Goal: Task Accomplishment & Management: Complete application form

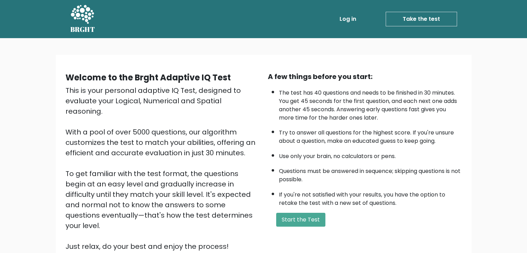
click at [314, 106] on li "The test has 40 questions and needs to be finished in 30 minutes. You get 45 se…" at bounding box center [370, 103] width 183 height 37
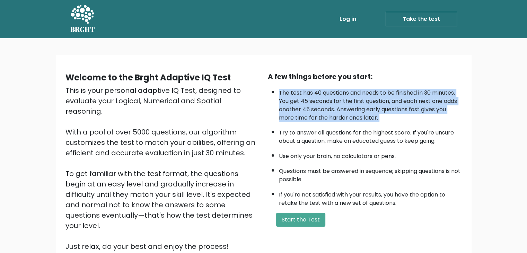
click at [314, 106] on li "The test has 40 questions and needs to be finished in 30 minutes. You get 45 se…" at bounding box center [370, 103] width 183 height 37
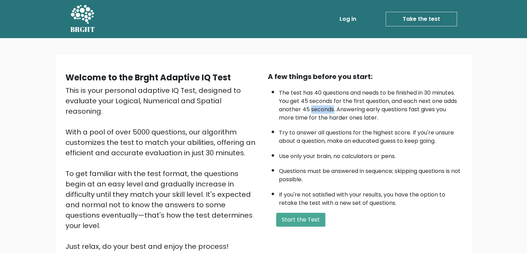
click at [314, 106] on li "The test has 40 questions and needs to be finished in 30 minutes. You get 45 se…" at bounding box center [370, 103] width 183 height 37
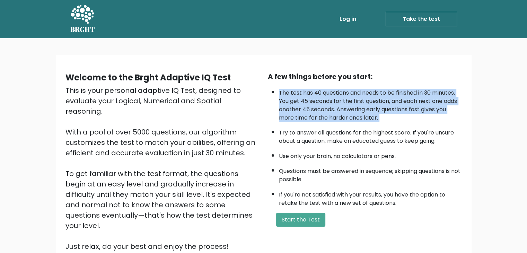
click at [314, 106] on li "The test has 40 questions and needs to be finished in 30 minutes. You get 45 se…" at bounding box center [370, 103] width 183 height 37
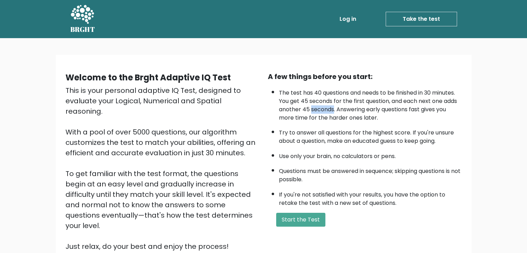
click at [314, 106] on li "The test has 40 questions and needs to be finished in 30 minutes. You get 45 se…" at bounding box center [370, 103] width 183 height 37
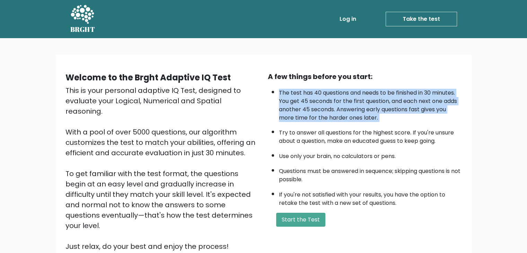
click at [314, 106] on li "The test has 40 questions and needs to be finished in 30 minutes. You get 45 se…" at bounding box center [370, 103] width 183 height 37
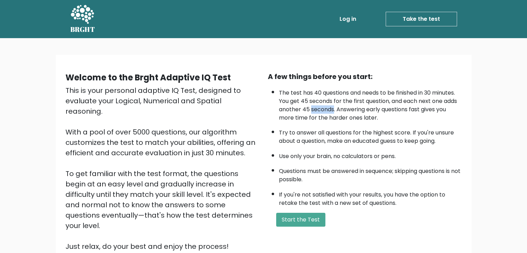
click at [314, 106] on li "The test has 40 questions and needs to be finished in 30 minutes. You get 45 se…" at bounding box center [370, 103] width 183 height 37
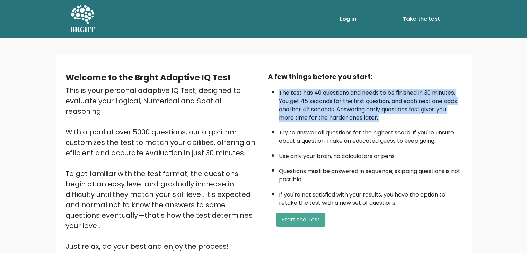
click at [314, 106] on li "The test has 40 questions and needs to be finished in 30 minutes. You get 45 se…" at bounding box center [370, 103] width 183 height 37
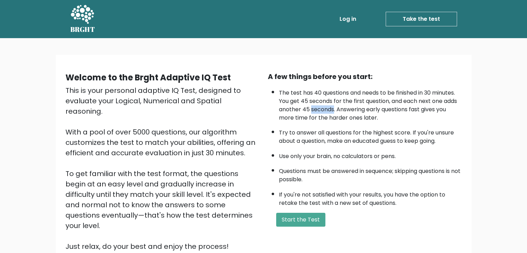
click at [314, 106] on li "The test has 40 questions and needs to be finished in 30 minutes. You get 45 se…" at bounding box center [370, 103] width 183 height 37
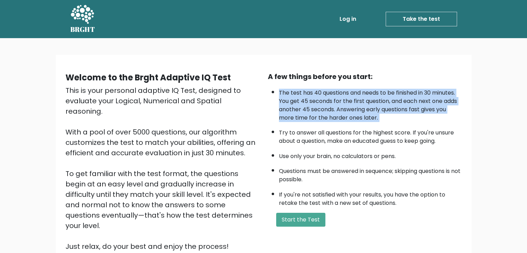
click at [314, 106] on li "The test has 40 questions and needs to be finished in 30 minutes. You get 45 se…" at bounding box center [370, 103] width 183 height 37
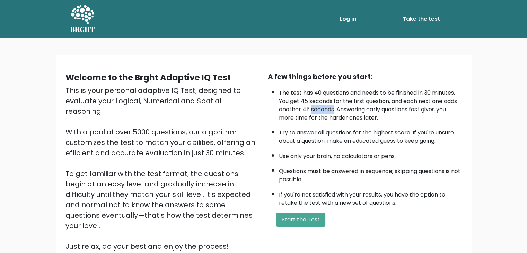
click at [314, 106] on li "The test has 40 questions and needs to be finished in 30 minutes. You get 45 se…" at bounding box center [370, 103] width 183 height 37
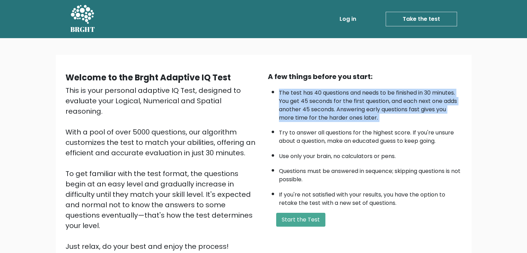
click at [314, 106] on li "The test has 40 questions and needs to be finished in 30 minutes. You get 45 se…" at bounding box center [370, 103] width 183 height 37
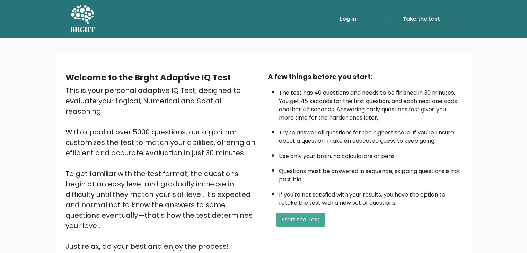
click at [316, 132] on li "Try to answer all questions for the highest score. If you're unsure about a que…" at bounding box center [370, 135] width 183 height 20
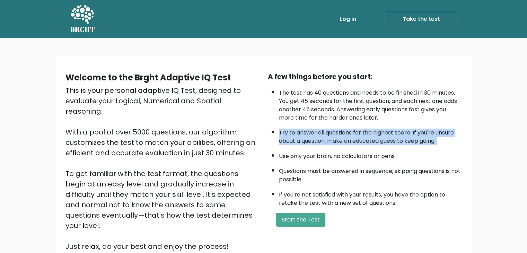
click at [316, 132] on li "Try to answer all questions for the highest score. If you're unsure about a que…" at bounding box center [370, 135] width 183 height 20
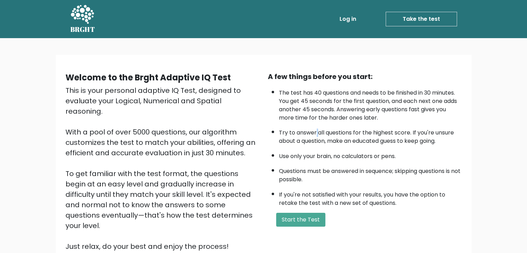
click at [316, 132] on li "Try to answer all questions for the highest score. If you're unsure about a que…" at bounding box center [370, 135] width 183 height 20
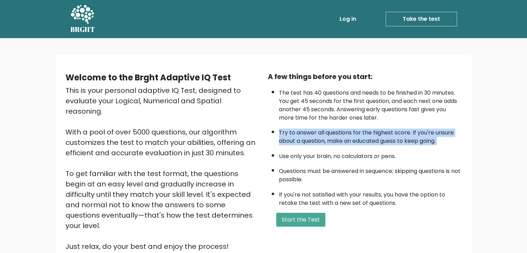
click at [316, 132] on li "Try to answer all questions for the highest score. If you're unsure about a que…" at bounding box center [370, 135] width 183 height 20
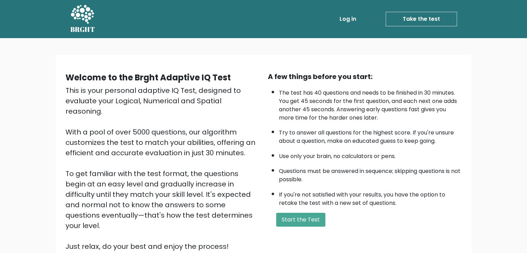
click at [316, 132] on li "Try to answer all questions for the highest score. If you're unsure about a que…" at bounding box center [370, 135] width 183 height 20
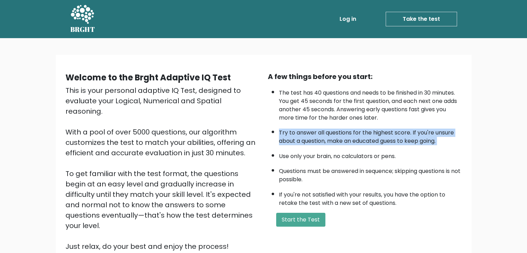
click at [316, 132] on li "Try to answer all questions for the highest score. If you're unsure about a que…" at bounding box center [370, 135] width 183 height 20
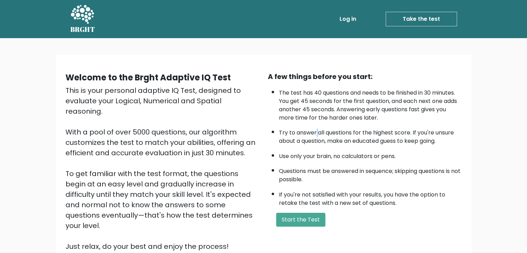
click at [316, 132] on li "Try to answer all questions for the highest score. If you're unsure about a que…" at bounding box center [370, 135] width 183 height 20
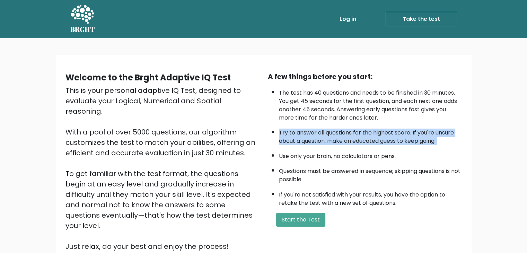
click at [316, 132] on li "Try to answer all questions for the highest score. If you're unsure about a que…" at bounding box center [370, 135] width 183 height 20
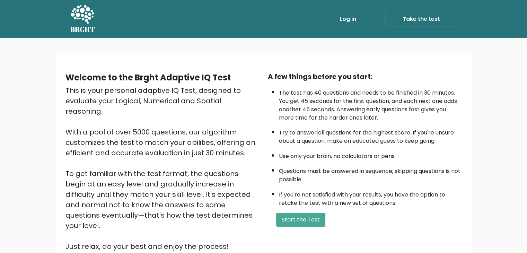
click at [316, 132] on li "Try to answer all questions for the highest score. If you're unsure about a que…" at bounding box center [370, 135] width 183 height 20
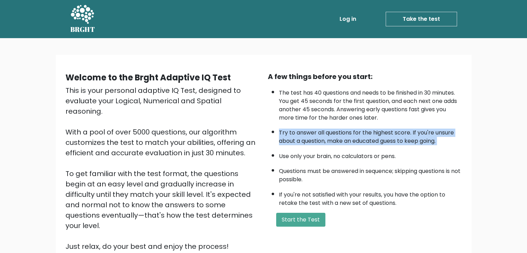
click at [316, 132] on li "Try to answer all questions for the highest score. If you're unsure about a que…" at bounding box center [370, 135] width 183 height 20
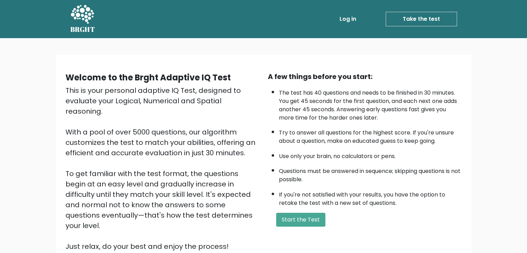
click at [310, 156] on li "Use only your brain, no calculators or pens." at bounding box center [370, 155] width 183 height 12
click at [306, 166] on li "Questions must be answered in sequence; skipping questions is not possible." at bounding box center [370, 174] width 183 height 20
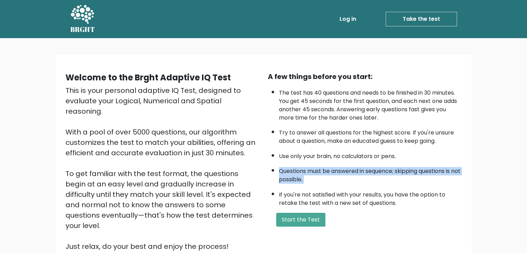
click at [306, 166] on li "Questions must be answered in sequence; skipping questions is not possible." at bounding box center [370, 174] width 183 height 20
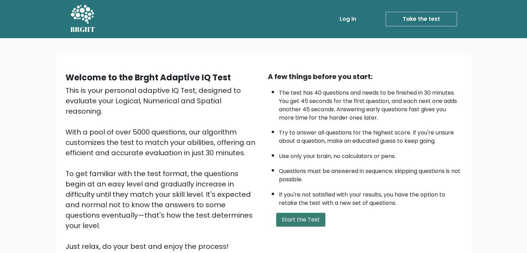
click at [300, 215] on button "Start the Test" at bounding box center [300, 220] width 49 height 14
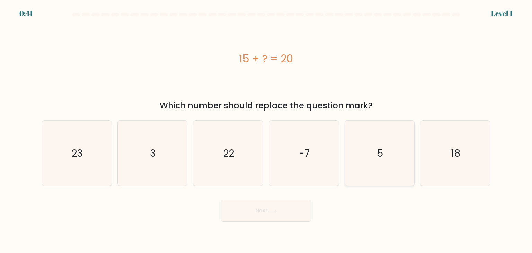
click at [360, 144] on icon "5" at bounding box center [379, 153] width 65 height 65
click at [267, 130] on input "e. 5" at bounding box center [266, 128] width 0 height 3
radio input "true"
click at [287, 207] on button "Next" at bounding box center [266, 211] width 90 height 22
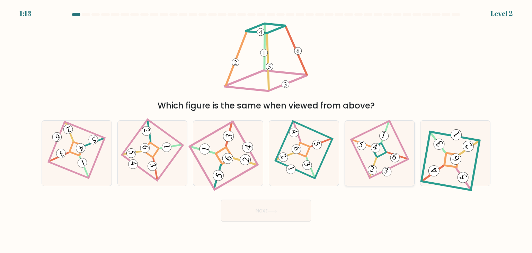
click at [363, 158] on icon at bounding box center [380, 153] width 45 height 52
click at [267, 130] on input "e." at bounding box center [266, 128] width 0 height 3
radio input "true"
click at [266, 211] on button "Next" at bounding box center [266, 211] width 90 height 22
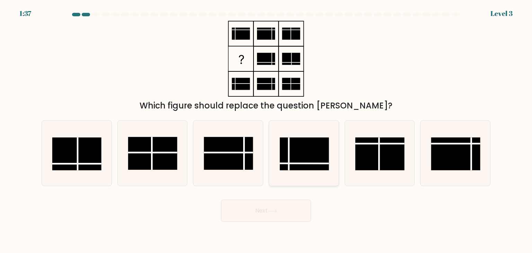
click at [279, 148] on icon at bounding box center [303, 153] width 65 height 65
click at [267, 130] on input "d." at bounding box center [266, 128] width 0 height 3
radio input "true"
click at [262, 213] on button "Next" at bounding box center [266, 211] width 90 height 22
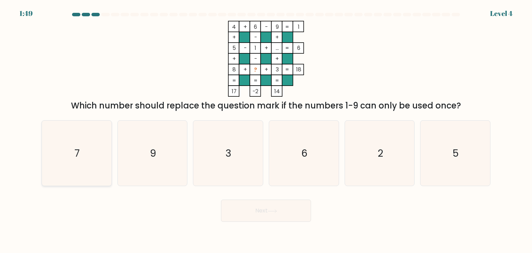
click at [98, 143] on icon "7" at bounding box center [76, 153] width 65 height 65
click at [266, 130] on input "a. 7" at bounding box center [266, 128] width 0 height 3
radio input "true"
click at [282, 216] on button "Next" at bounding box center [266, 211] width 90 height 22
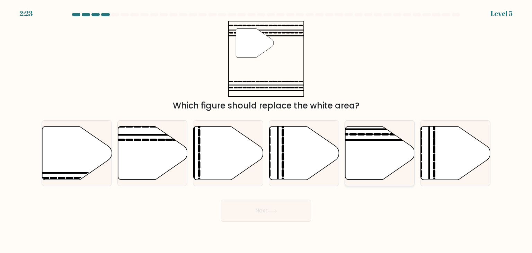
click at [366, 157] on icon at bounding box center [380, 153] width 70 height 53
click at [267, 130] on input "e." at bounding box center [266, 128] width 0 height 3
radio input "true"
click at [258, 214] on button "Next" at bounding box center [266, 211] width 90 height 22
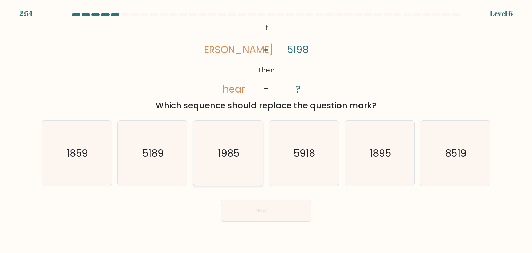
click at [238, 156] on text "1985" at bounding box center [228, 153] width 21 height 14
click at [266, 130] on input "c. [DATE]" at bounding box center [266, 128] width 0 height 3
radio input "true"
click at [242, 209] on button "Next" at bounding box center [266, 211] width 90 height 22
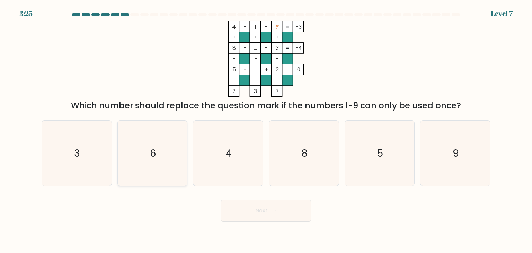
click at [149, 160] on icon "6" at bounding box center [152, 153] width 65 height 65
click at [266, 130] on input "b. 6" at bounding box center [266, 128] width 0 height 3
radio input "true"
click at [250, 214] on button "Next" at bounding box center [266, 211] width 90 height 22
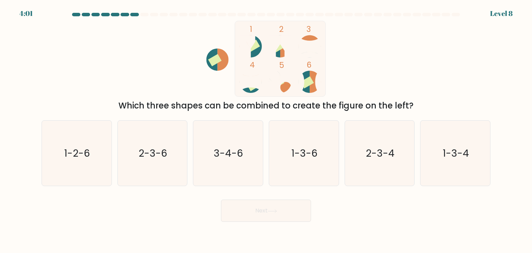
click at [188, 112] on form at bounding box center [266, 117] width 532 height 209
click at [219, 103] on div "Which three shapes can be combined to create the figure on the left?" at bounding box center [266, 105] width 441 height 12
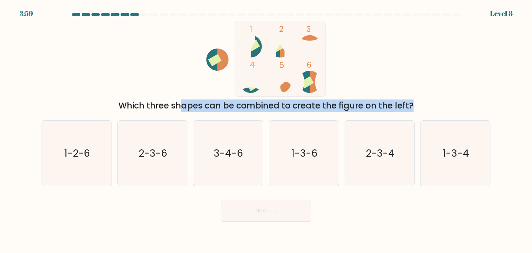
click at [219, 103] on div "Which three shapes can be combined to create the figure on the left?" at bounding box center [266, 105] width 441 height 12
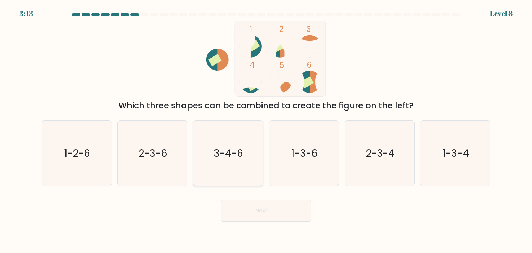
click at [205, 167] on icon "3-4-6" at bounding box center [227, 153] width 65 height 65
click at [266, 130] on input "c. 3-4-6" at bounding box center [266, 128] width 0 height 3
radio input "true"
click at [236, 209] on button "Next" at bounding box center [266, 211] width 90 height 22
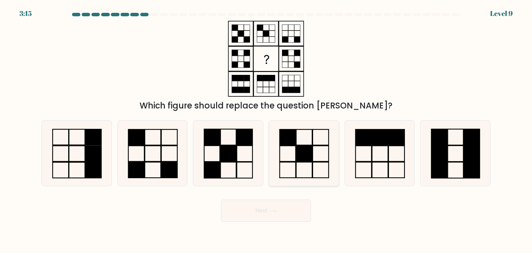
click at [285, 150] on icon at bounding box center [303, 153] width 65 height 65
click at [267, 130] on input "d." at bounding box center [266, 128] width 0 height 3
radio input "true"
click at [254, 220] on button "Next" at bounding box center [266, 211] width 90 height 22
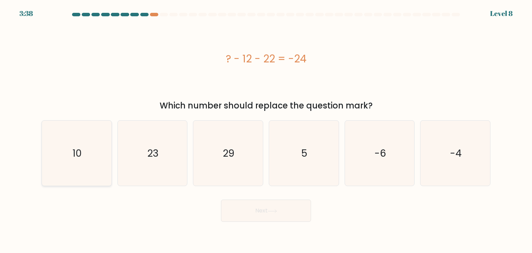
click at [58, 136] on icon "10" at bounding box center [76, 153] width 65 height 65
click at [266, 130] on input "a. 10" at bounding box center [266, 128] width 0 height 3
radio input "true"
click at [232, 213] on button "Next" at bounding box center [266, 211] width 90 height 22
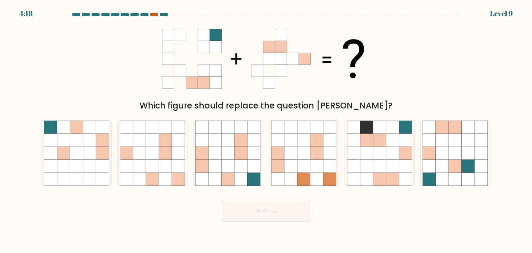
click at [153, 14] on div at bounding box center [154, 14] width 8 height 3
click at [375, 166] on icon at bounding box center [379, 166] width 13 height 13
click at [267, 130] on input "e." at bounding box center [266, 128] width 0 height 3
radio input "true"
click at [283, 211] on button "Next" at bounding box center [266, 211] width 90 height 22
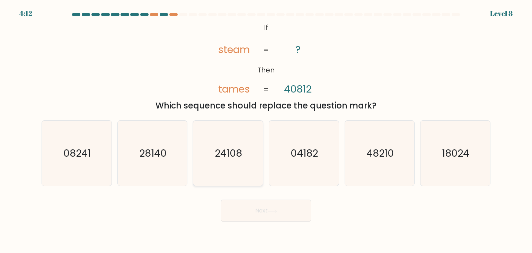
click at [223, 144] on icon "24108" at bounding box center [227, 153] width 65 height 65
click at [266, 130] on input "c. 24108" at bounding box center [266, 128] width 0 height 3
radio input "true"
click at [247, 223] on body "4:11 Level 8 If" at bounding box center [266, 126] width 532 height 253
click at [248, 216] on button "Next" at bounding box center [266, 211] width 90 height 22
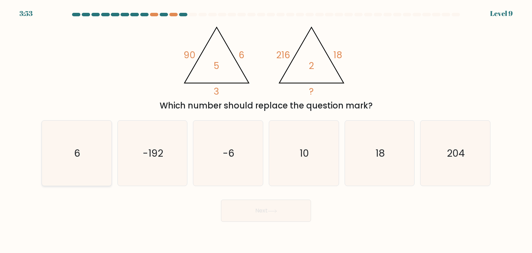
click at [92, 150] on icon "6" at bounding box center [76, 153] width 65 height 65
click at [266, 130] on input "a. 6" at bounding box center [266, 128] width 0 height 3
radio input "true"
click at [268, 207] on button "Next" at bounding box center [266, 211] width 90 height 22
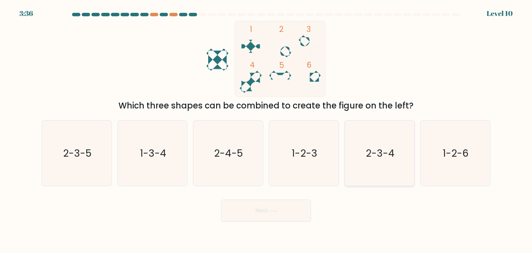
click at [373, 149] on text "2-3-4" at bounding box center [380, 153] width 29 height 14
click at [267, 130] on input "e. 2-3-4" at bounding box center [266, 128] width 0 height 3
radio input "true"
click at [281, 211] on button "Next" at bounding box center [266, 211] width 90 height 22
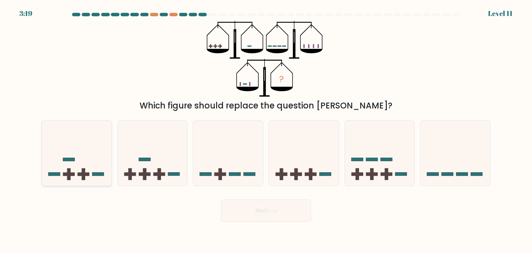
click at [93, 167] on icon at bounding box center [77, 153] width 70 height 58
click at [266, 130] on input "a." at bounding box center [266, 128] width 0 height 3
radio input "true"
click at [162, 157] on icon at bounding box center [153, 153] width 70 height 58
click at [266, 130] on input "b." at bounding box center [266, 128] width 0 height 3
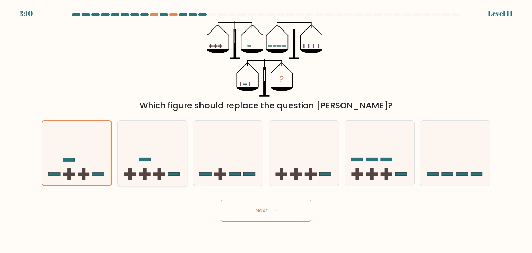
radio input "true"
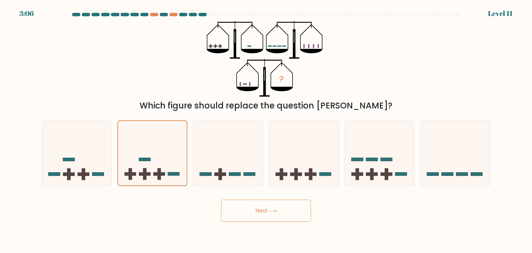
click at [238, 205] on button "Next" at bounding box center [266, 211] width 90 height 22
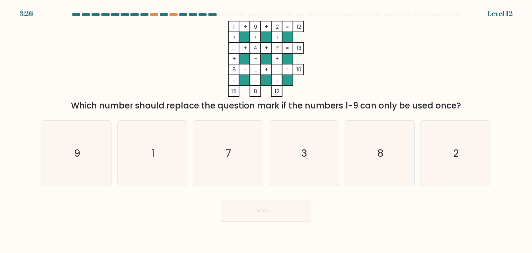
click at [231, 47] on rect at bounding box center [233, 48] width 11 height 11
click at [235, 52] on rect at bounding box center [233, 48] width 11 height 11
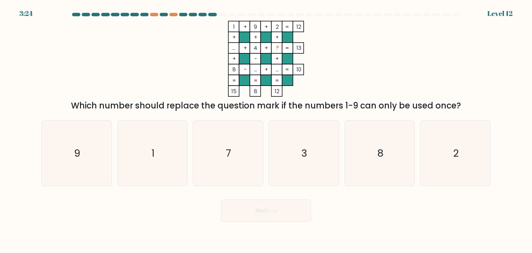
click at [235, 52] on rect at bounding box center [233, 48] width 11 height 11
click at [233, 70] on tspan "8" at bounding box center [234, 69] width 3 height 7
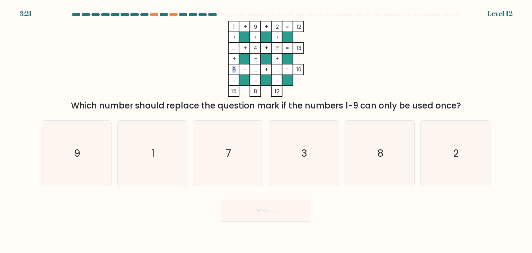
click at [233, 70] on tspan "8" at bounding box center [234, 69] width 3 height 7
click at [233, 51] on tspan "..." at bounding box center [234, 47] width 3 height 7
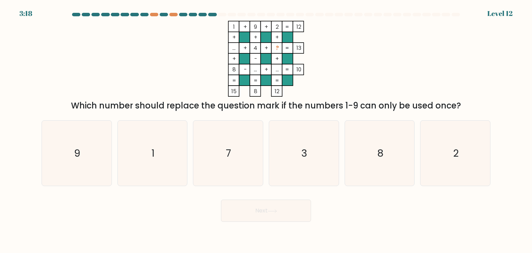
click at [233, 51] on tspan "..." at bounding box center [234, 47] width 3 height 7
drag, startPoint x: 274, startPoint y: 45, endPoint x: 282, endPoint y: 46, distance: 8.1
click at [282, 46] on rect at bounding box center [277, 48] width 11 height 11
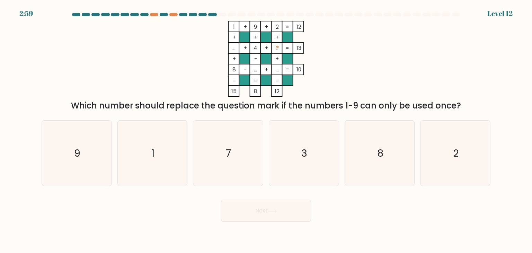
click at [282, 46] on rect at bounding box center [277, 48] width 11 height 11
click at [275, 48] on icon "1 + 9 + 2 12 + + + ... + 4 + ? 13 + - + 8 - ... + ... = 10 = = = = 15 8 12 =" at bounding box center [266, 59] width 208 height 76
click at [275, 48] on rect at bounding box center [277, 48] width 11 height 11
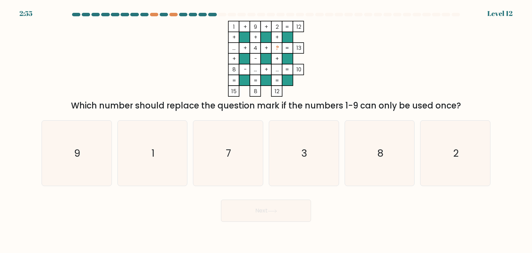
click at [275, 48] on rect at bounding box center [277, 48] width 11 height 11
drag, startPoint x: 275, startPoint y: 48, endPoint x: 279, endPoint y: 47, distance: 3.8
click at [279, 47] on icon "1 + 9 + 2 12 + + + ... + 4 + ? 13 + - + 8 - ... + ... = 10 = = = = 15 8 12 =" at bounding box center [266, 59] width 208 height 76
click at [279, 47] on tspan "?" at bounding box center [277, 47] width 3 height 7
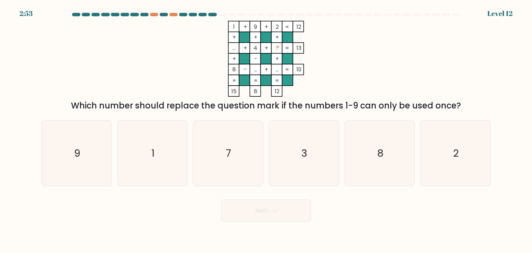
click at [279, 47] on tspan "?" at bounding box center [277, 47] width 3 height 7
click at [277, 48] on tspan "?" at bounding box center [277, 47] width 3 height 7
click at [307, 149] on text "3" at bounding box center [305, 153] width 6 height 14
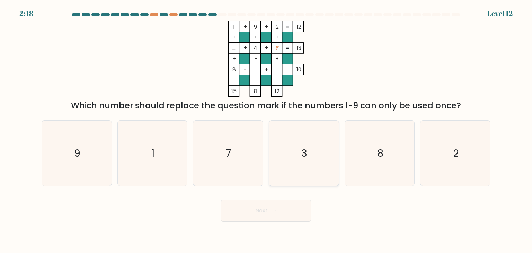
click at [267, 130] on input "d. 3" at bounding box center [266, 128] width 0 height 3
radio input "true"
click at [229, 150] on text "7" at bounding box center [228, 153] width 5 height 14
click at [266, 130] on input "c. 7" at bounding box center [266, 128] width 0 height 3
radio input "true"
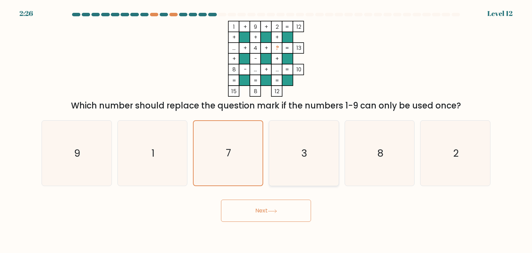
click at [278, 151] on icon "3" at bounding box center [303, 153] width 65 height 65
click at [267, 130] on input "d. 3" at bounding box center [266, 128] width 0 height 3
radio input "true"
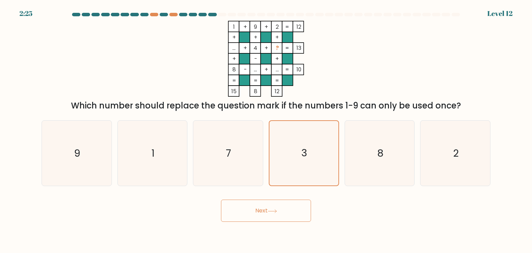
click at [261, 205] on button "Next" at bounding box center [266, 211] width 90 height 22
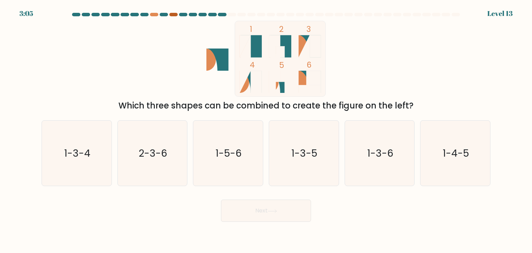
click at [173, 13] on div at bounding box center [173, 14] width 8 height 3
click at [82, 158] on text "1-3-4" at bounding box center [77, 153] width 26 height 14
click at [266, 130] on input "a. 1-3-4" at bounding box center [266, 128] width 0 height 3
radio input "true"
click at [260, 217] on button "Next" at bounding box center [266, 211] width 90 height 22
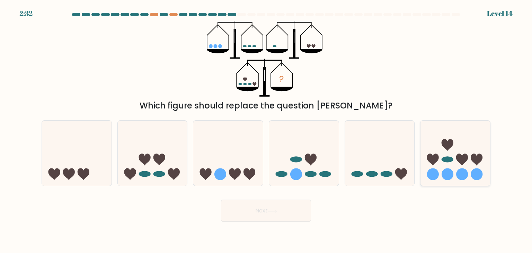
click at [436, 172] on circle at bounding box center [433, 174] width 12 height 12
click at [267, 130] on input "f." at bounding box center [266, 128] width 0 height 3
radio input "true"
click at [337, 167] on icon at bounding box center [304, 153] width 70 height 58
click at [267, 130] on input "d." at bounding box center [266, 128] width 0 height 3
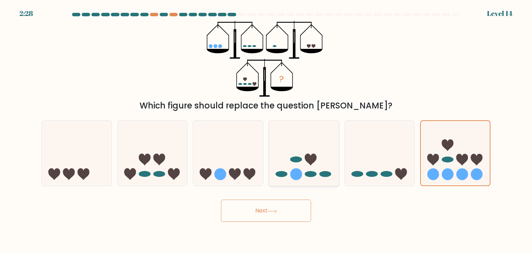
radio input "true"
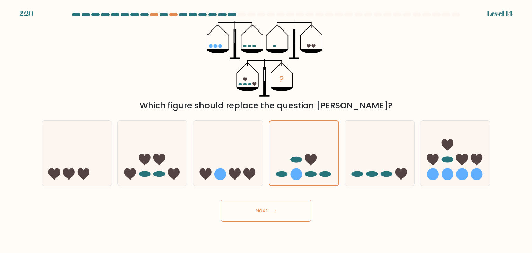
click at [288, 213] on button "Next" at bounding box center [266, 211] width 90 height 22
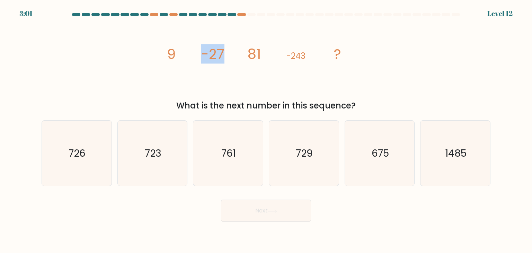
drag, startPoint x: 171, startPoint y: 53, endPoint x: 224, endPoint y: 53, distance: 52.3
click at [224, 53] on g "9 -27 81 -243 ?" at bounding box center [254, 53] width 174 height 19
click at [224, 53] on tspan "-27" at bounding box center [212, 53] width 23 height 19
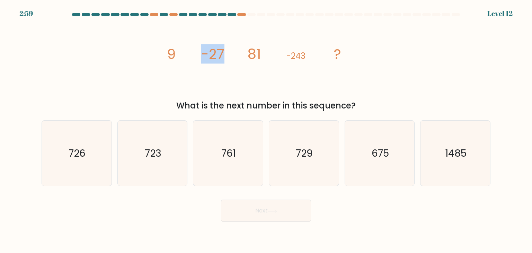
click at [247, 53] on icon "image/svg+xml 9 -27 81 -243 ?" at bounding box center [266, 59] width 208 height 76
click at [300, 161] on icon "729" at bounding box center [303, 153] width 65 height 65
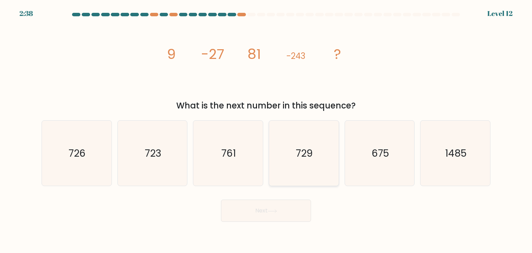
click at [267, 130] on input "d. 729" at bounding box center [266, 128] width 0 height 3
radio input "true"
click at [275, 207] on button "Next" at bounding box center [266, 211] width 90 height 22
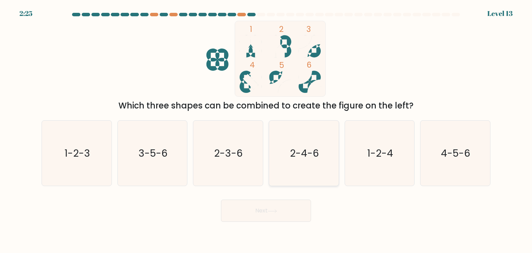
click at [298, 167] on icon "2-4-6" at bounding box center [303, 153] width 65 height 65
click at [267, 130] on input "d. 2-4-6" at bounding box center [266, 128] width 0 height 3
radio input "true"
click at [284, 208] on button "Next" at bounding box center [266, 211] width 90 height 22
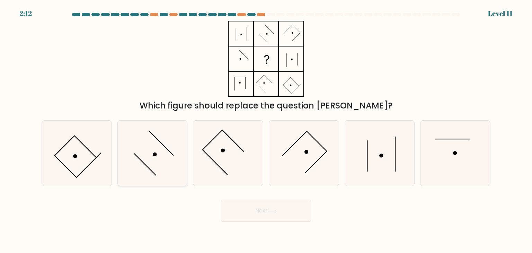
click at [148, 136] on icon at bounding box center [152, 153] width 65 height 65
click at [266, 130] on input "b." at bounding box center [266, 128] width 0 height 3
radio input "true"
click at [358, 143] on icon at bounding box center [379, 153] width 65 height 65
click at [267, 130] on input "e." at bounding box center [266, 128] width 0 height 3
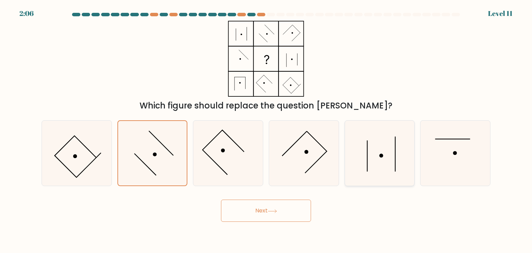
radio input "true"
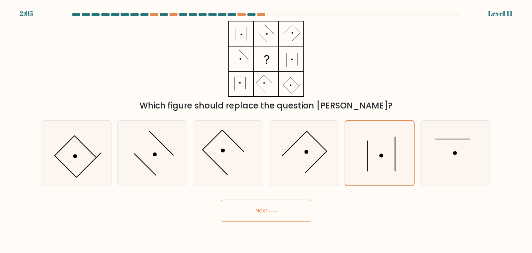
click at [293, 211] on button "Next" at bounding box center [266, 211] width 90 height 22
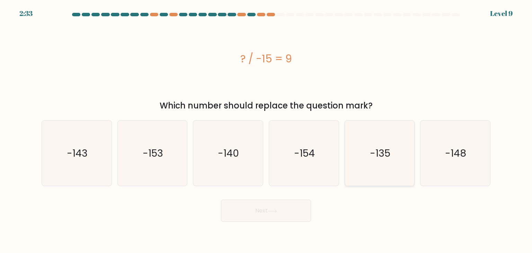
click at [354, 147] on icon "-135" at bounding box center [379, 153] width 65 height 65
click at [267, 130] on input "e. -135" at bounding box center [266, 128] width 0 height 3
radio input "true"
click at [285, 203] on button "Next" at bounding box center [266, 211] width 90 height 22
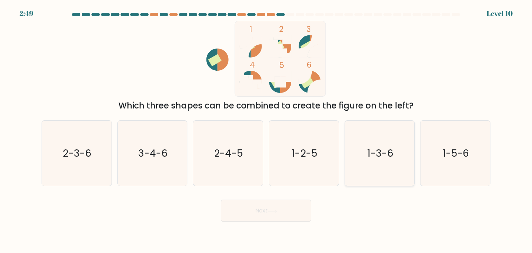
click at [362, 163] on icon "1-3-6" at bounding box center [379, 153] width 65 height 65
click at [267, 130] on input "e. 1-3-6" at bounding box center [266, 128] width 0 height 3
radio input "true"
click at [283, 212] on button "Next" at bounding box center [266, 211] width 90 height 22
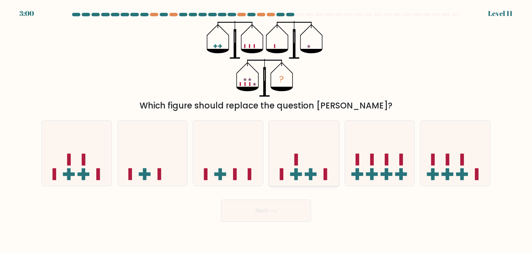
click at [308, 183] on div at bounding box center [304, 153] width 70 height 66
click at [267, 130] on input "d." at bounding box center [266, 128] width 0 height 3
radio input "true"
click at [277, 213] on button "Next" at bounding box center [266, 211] width 90 height 22
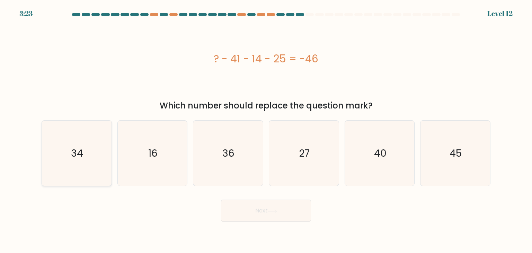
click at [80, 158] on text "34" at bounding box center [77, 153] width 12 height 14
click at [266, 130] on input "a. 34" at bounding box center [266, 128] width 0 height 3
radio input "true"
click at [236, 210] on button "Next" at bounding box center [266, 211] width 90 height 22
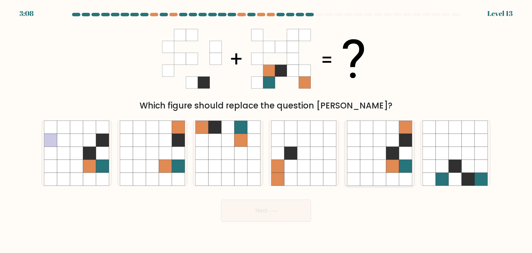
click at [392, 155] on icon at bounding box center [392, 153] width 13 height 13
click at [267, 130] on input "e." at bounding box center [266, 128] width 0 height 3
radio input "true"
click at [279, 209] on button "Next" at bounding box center [266, 211] width 90 height 22
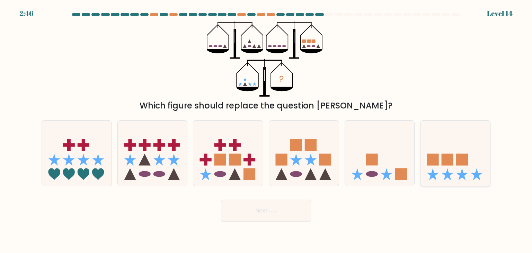
click at [434, 160] on rect at bounding box center [433, 160] width 12 height 12
click at [267, 130] on input "f." at bounding box center [266, 128] width 0 height 3
radio input "true"
click at [297, 205] on button "Next" at bounding box center [266, 211] width 90 height 22
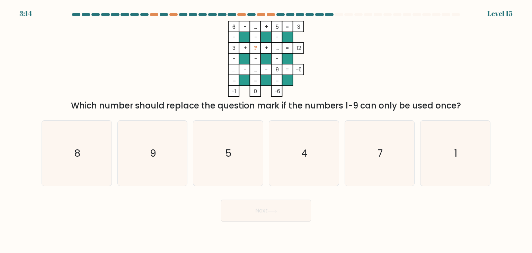
drag, startPoint x: 261, startPoint y: 99, endPoint x: 236, endPoint y: 69, distance: 38.4
click at [236, 69] on div "6 - ... + 5 3 - - - 3 + ? + ... 12 - - - ... - ... - 9 = -6 = = = = -1 0 -6 = W…" at bounding box center [266, 66] width 458 height 91
click at [200, 79] on icon "6 - ... + 5 3 - - - 3 + ? + ... 12 - - - ... - ... - 9 = -6 = = = = -1 0 -6 =" at bounding box center [266, 59] width 208 height 76
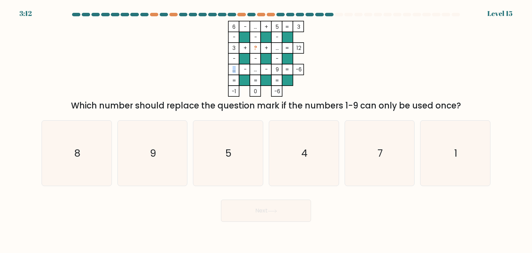
click at [200, 79] on icon "6 - ... + 5 3 - - - 3 + ? + ... 12 - - - ... - ... - 9 = -6 = = = = -1 0 -6 =" at bounding box center [266, 59] width 208 height 76
click at [86, 156] on icon "8" at bounding box center [76, 153] width 65 height 65
click at [266, 130] on input "a. 8" at bounding box center [266, 128] width 0 height 3
radio input "true"
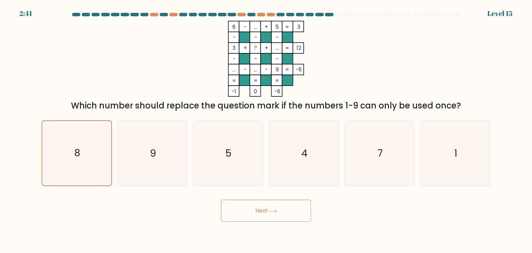
click at [274, 221] on button "Next" at bounding box center [266, 211] width 90 height 22
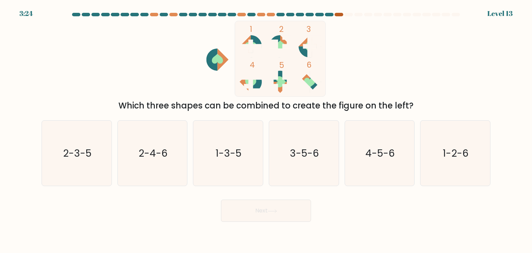
click at [340, 15] on div at bounding box center [339, 14] width 8 height 3
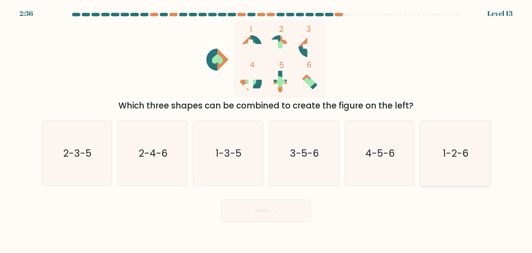
click at [446, 159] on text "1-2-6" at bounding box center [456, 153] width 26 height 14
click at [267, 130] on input "f. 1-2-6" at bounding box center [266, 128] width 0 height 3
radio input "true"
click at [288, 207] on button "Next" at bounding box center [266, 211] width 90 height 22
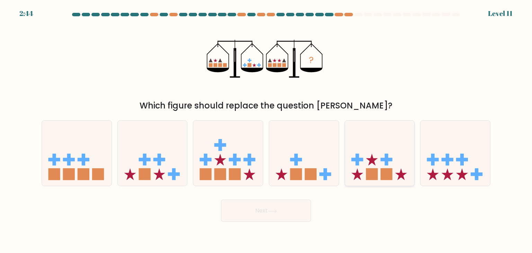
click at [379, 172] on icon at bounding box center [380, 153] width 70 height 58
click at [267, 130] on input "e." at bounding box center [266, 128] width 0 height 3
radio input "true"
click at [268, 210] on button "Next" at bounding box center [266, 211] width 90 height 22
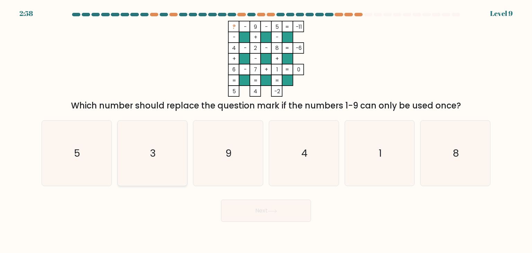
click at [157, 148] on icon "3" at bounding box center [152, 153] width 65 height 65
click at [266, 130] on input "b. 3" at bounding box center [266, 128] width 0 height 3
radio input "true"
click at [260, 213] on button "Next" at bounding box center [266, 211] width 90 height 22
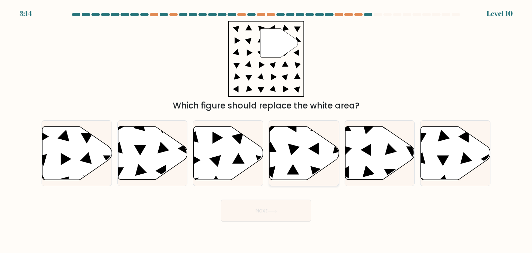
click at [274, 169] on icon at bounding box center [270, 172] width 12 height 12
click at [267, 130] on input "d." at bounding box center [266, 128] width 0 height 3
radio input "true"
click at [273, 212] on icon at bounding box center [272, 211] width 9 height 4
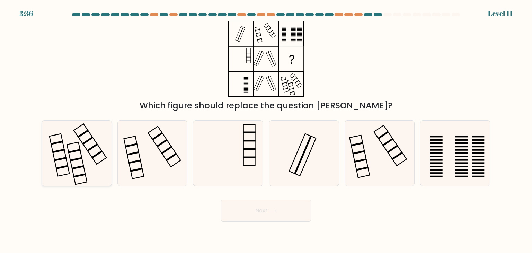
click at [106, 153] on icon at bounding box center [76, 153] width 65 height 65
click at [266, 130] on input "a." at bounding box center [266, 128] width 0 height 3
radio input "true"
click at [441, 149] on icon at bounding box center [455, 153] width 65 height 65
click at [267, 130] on input "f." at bounding box center [266, 128] width 0 height 3
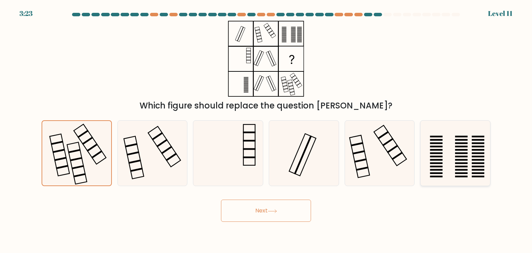
radio input "true"
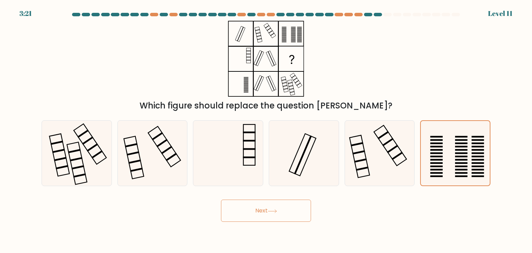
click at [271, 214] on button "Next" at bounding box center [266, 211] width 90 height 22
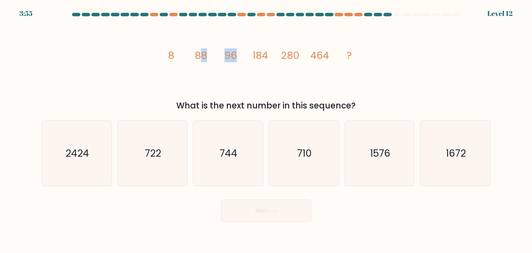
drag, startPoint x: 202, startPoint y: 58, endPoint x: 238, endPoint y: 55, distance: 36.5
click at [238, 55] on icon "image/svg+xml 8 88 96 184 280 464 ?" at bounding box center [266, 59] width 208 height 76
click at [233, 56] on tspan "96" at bounding box center [231, 56] width 12 height 14
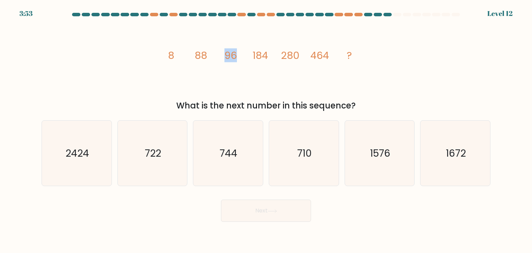
click at [233, 56] on tspan "96" at bounding box center [231, 56] width 12 height 14
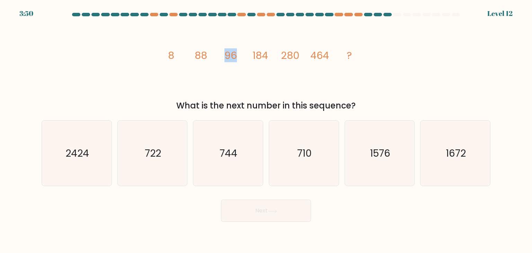
click at [233, 56] on tspan "96" at bounding box center [231, 56] width 12 height 14
click at [226, 149] on text "744" at bounding box center [229, 153] width 18 height 14
click at [266, 130] on input "c. 744" at bounding box center [266, 128] width 0 height 3
radio input "true"
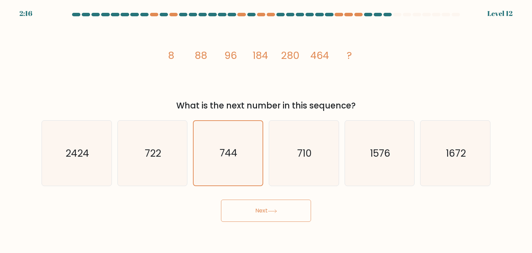
click at [287, 216] on button "Next" at bounding box center [266, 211] width 90 height 22
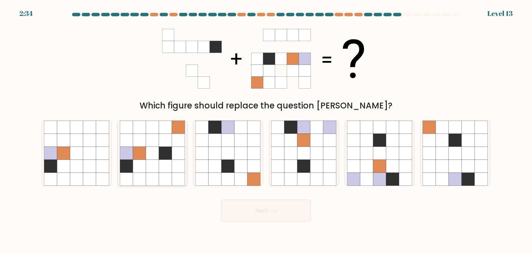
click at [141, 139] on icon at bounding box center [139, 140] width 13 height 13
click at [266, 130] on input "b." at bounding box center [266, 128] width 0 height 3
radio input "true"
click at [281, 212] on button "Next" at bounding box center [266, 211] width 90 height 22
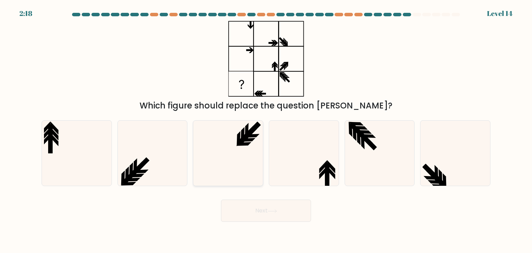
click at [235, 151] on icon at bounding box center [227, 153] width 65 height 65
click at [266, 130] on input "c." at bounding box center [266, 128] width 0 height 3
radio input "true"
click at [250, 214] on button "Next" at bounding box center [266, 211] width 90 height 22
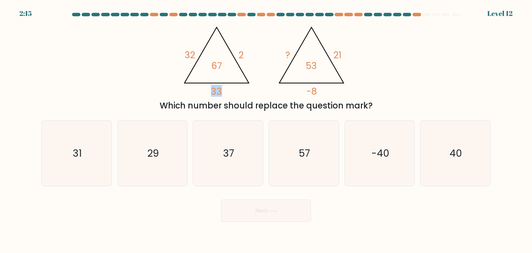
drag, startPoint x: 211, startPoint y: 92, endPoint x: 222, endPoint y: 94, distance: 11.3
click at [222, 94] on icon "@import url('[URL][DOMAIN_NAME]); 32 2 33 67 @import url('[URL][DOMAIN_NAME]); …" at bounding box center [266, 59] width 175 height 76
click at [222, 94] on tspan "33" at bounding box center [216, 91] width 11 height 13
drag, startPoint x: 221, startPoint y: 94, endPoint x: 214, endPoint y: 94, distance: 8.0
click at [214, 94] on tspan "33" at bounding box center [216, 91] width 11 height 13
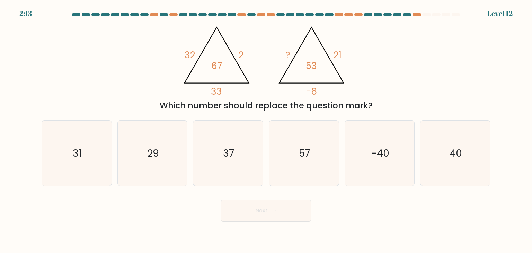
click at [240, 50] on tspan "2" at bounding box center [241, 55] width 5 height 13
drag, startPoint x: 238, startPoint y: 53, endPoint x: 246, endPoint y: 53, distance: 7.6
click at [246, 53] on icon "@import url('[URL][DOMAIN_NAME]); 32 2 33 67 @import url('[URL][DOMAIN_NAME]); …" at bounding box center [266, 59] width 175 height 76
click at [304, 94] on icon "@import url('[URL][DOMAIN_NAME]); 32 2 33 67 @import url('[URL][DOMAIN_NAME]); …" at bounding box center [266, 59] width 175 height 76
click at [406, 165] on icon "-40" at bounding box center [379, 153] width 65 height 65
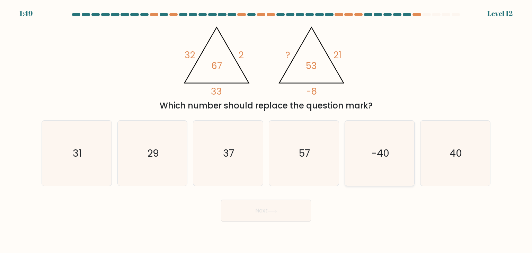
click at [267, 130] on input "e. -40" at bounding box center [266, 128] width 0 height 3
radio input "true"
click at [277, 208] on button "Next" at bounding box center [266, 211] width 90 height 22
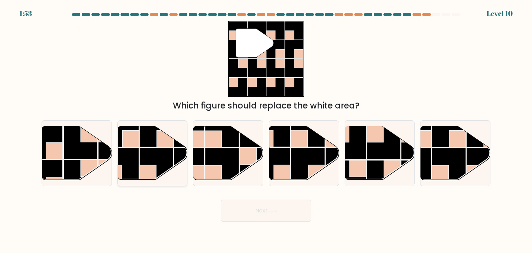
click at [165, 169] on rect at bounding box center [157, 165] width 34 height 34
click at [266, 130] on input "b." at bounding box center [266, 128] width 0 height 3
radio input "true"
click at [275, 220] on button "Next" at bounding box center [266, 211] width 90 height 22
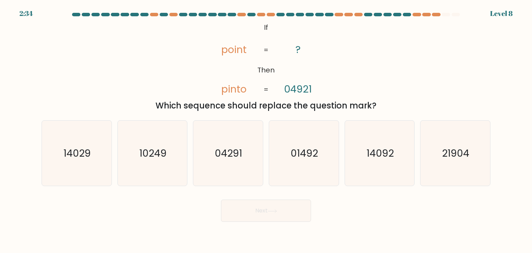
click at [280, 89] on icon "@import url('[URL][DOMAIN_NAME]); If Then point pinto ? 04921 = =" at bounding box center [266, 59] width 123 height 76
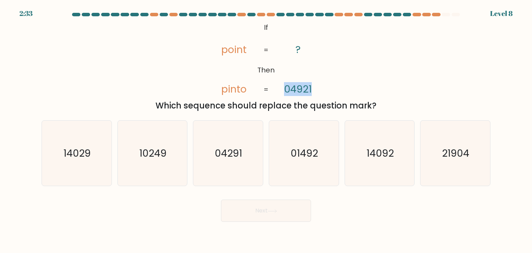
click at [280, 89] on icon "@import url('[URL][DOMAIN_NAME]); If Then point pinto ? 04921 = =" at bounding box center [266, 59] width 123 height 76
click at [308, 159] on text "01492" at bounding box center [304, 153] width 27 height 14
click at [267, 130] on input "d. 01492" at bounding box center [266, 128] width 0 height 3
radio input "true"
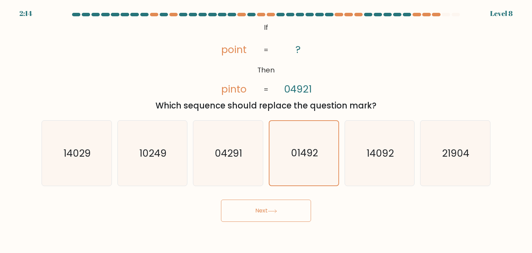
click at [284, 207] on button "Next" at bounding box center [266, 211] width 90 height 22
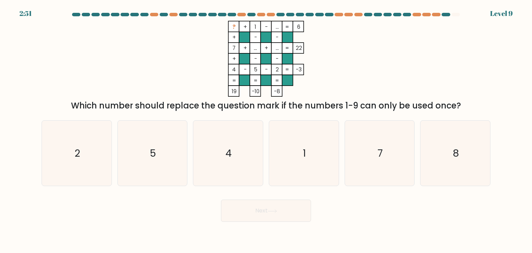
click at [236, 26] on rect at bounding box center [233, 26] width 11 height 11
click at [442, 162] on icon "8" at bounding box center [455, 153] width 65 height 65
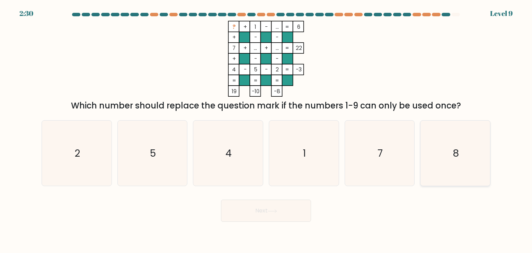
click at [267, 130] on input "f. 8" at bounding box center [266, 128] width 0 height 3
radio input "true"
click at [256, 214] on button "Next" at bounding box center [266, 211] width 90 height 22
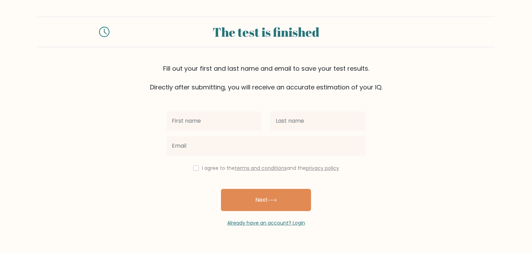
click at [253, 67] on div "Fill out your first and last name and email to save your test results. Directly…" at bounding box center [266, 78] width 458 height 28
click at [208, 67] on div "Fill out your first and last name and email to save your test results. Directly…" at bounding box center [266, 78] width 458 height 28
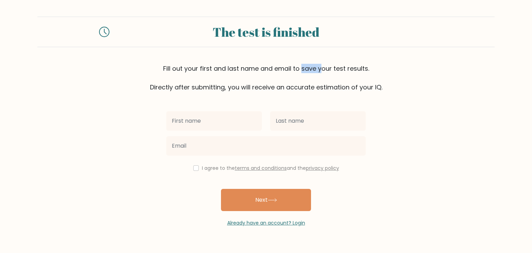
click at [208, 67] on div "Fill out your first and last name and email to save your test results. Directly…" at bounding box center [266, 78] width 458 height 28
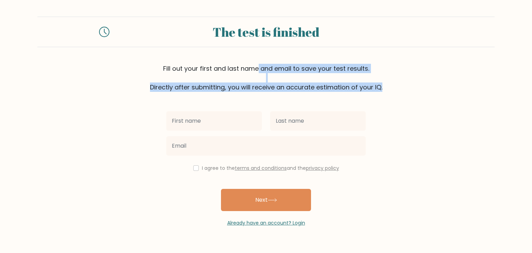
drag, startPoint x: 208, startPoint y: 67, endPoint x: 213, endPoint y: 89, distance: 23.2
click at [213, 89] on div "Fill out your first and last name and email to save your test results. Directly…" at bounding box center [266, 78] width 458 height 28
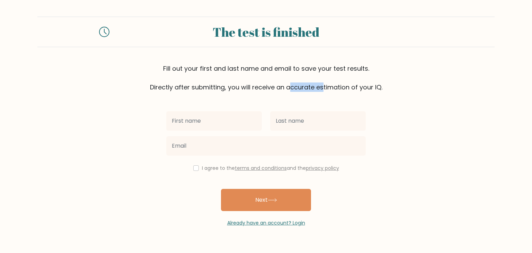
click at [213, 89] on div "Fill out your first and last name and email to save your test results. Directly…" at bounding box center [266, 78] width 458 height 28
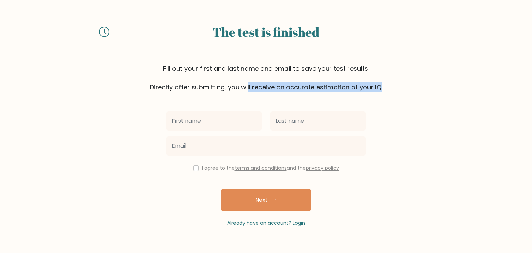
click at [213, 89] on div "Fill out your first and last name and email to save your test results. Directly…" at bounding box center [266, 78] width 458 height 28
